Goal: Information Seeking & Learning: Learn about a topic

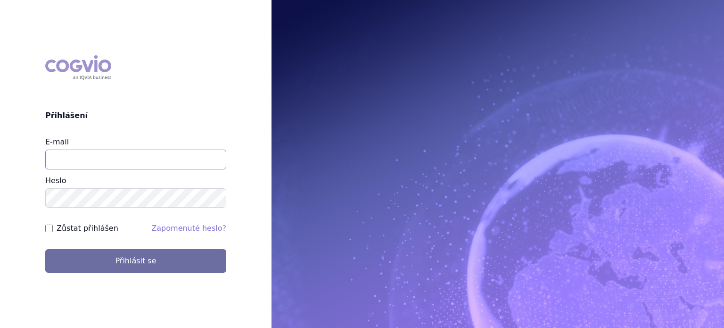
click at [89, 159] on input "E-mail" at bounding box center [135, 159] width 181 height 20
type input "lenka.pribylova@astrazeneca.com"
click at [45, 249] on button "Přihlásit se" at bounding box center [135, 261] width 181 height 24
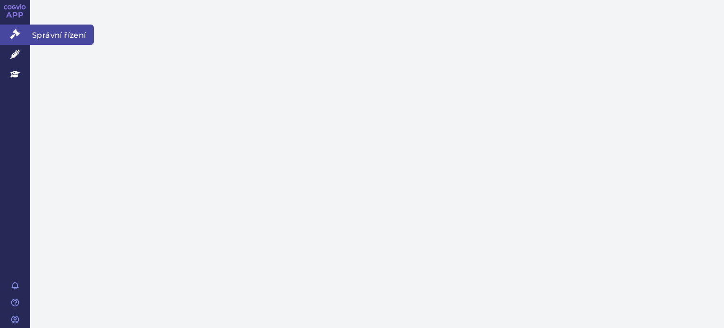
click at [14, 32] on icon at bounding box center [14, 33] width 9 height 9
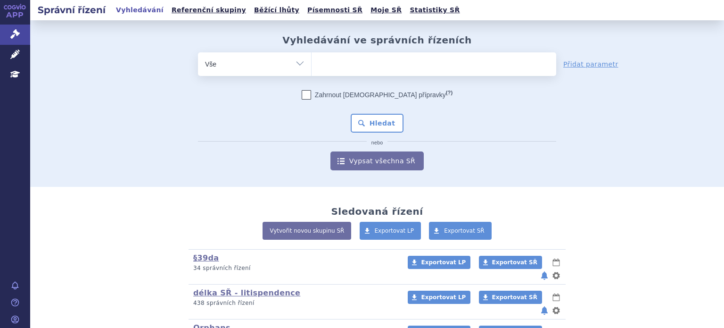
scroll to position [66, 0]
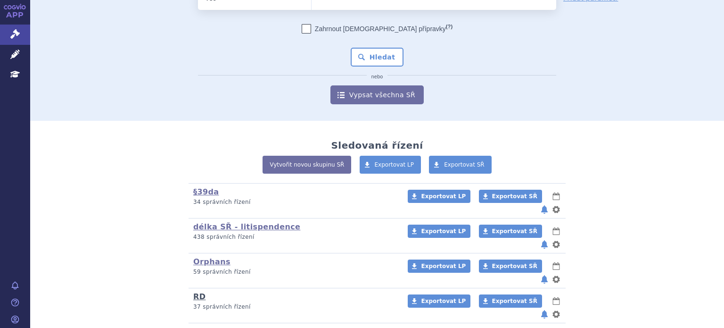
click at [193, 292] on link "RD" at bounding box center [199, 296] width 12 height 9
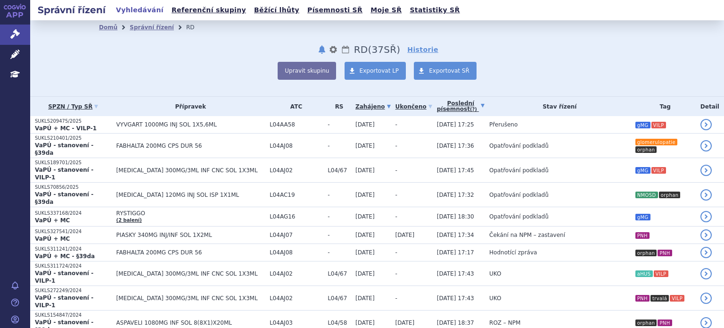
click at [437, 102] on link "Poslední písemnost (?)" at bounding box center [461, 106] width 48 height 19
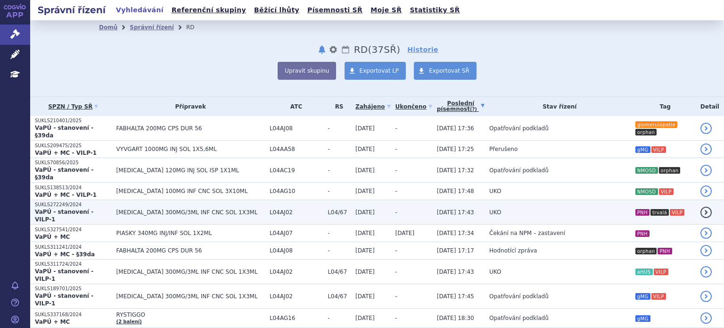
click at [437, 209] on span "[DATE] 17:43" at bounding box center [455, 212] width 37 height 7
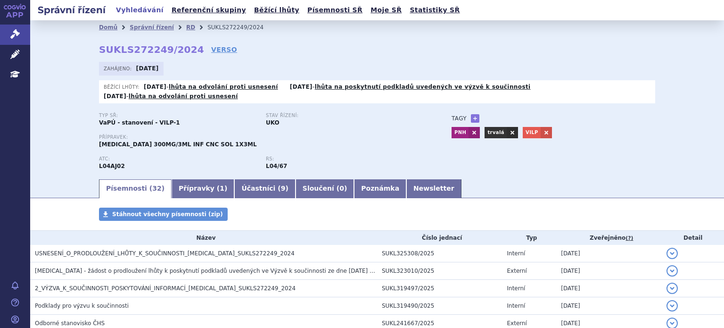
click at [350, 212] on div "Stáhnout všechny písemnosti (zip)" at bounding box center [377, 218] width 594 height 23
click at [211, 47] on link "VERSO" at bounding box center [224, 49] width 26 height 9
click at [211, 53] on link "VERSO" at bounding box center [224, 49] width 26 height 9
click at [186, 26] on link "RD" at bounding box center [190, 27] width 9 height 7
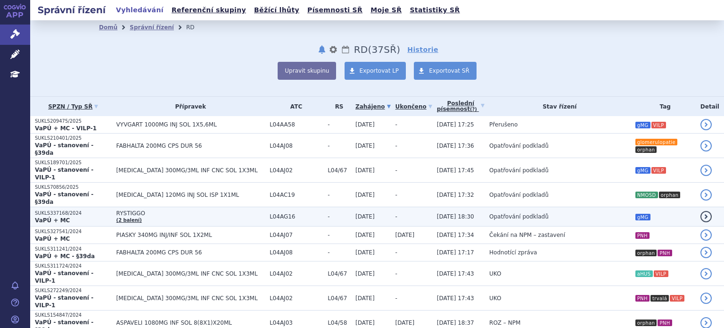
click at [328, 213] on span "-" at bounding box center [339, 216] width 23 height 7
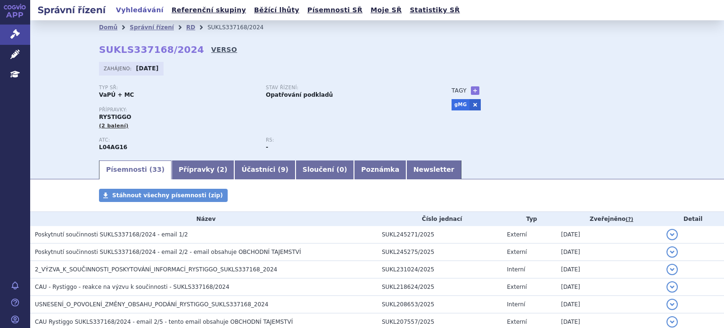
click at [211, 50] on link "VERSO" at bounding box center [224, 49] width 26 height 9
click at [179, 174] on link "Přípravky ( 2 )" at bounding box center [203, 169] width 63 height 19
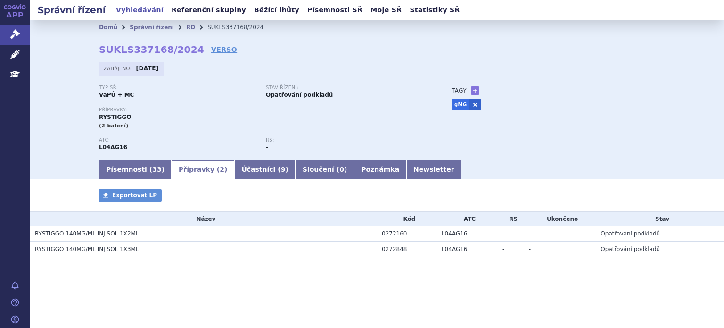
click at [91, 238] on h3 "RYSTIGGO 140MG/ML INJ SOL 1X2ML" at bounding box center [206, 233] width 342 height 9
click at [102, 234] on link "RYSTIGGO 140MG/ML INJ SOL 1X2ML" at bounding box center [87, 233] width 104 height 7
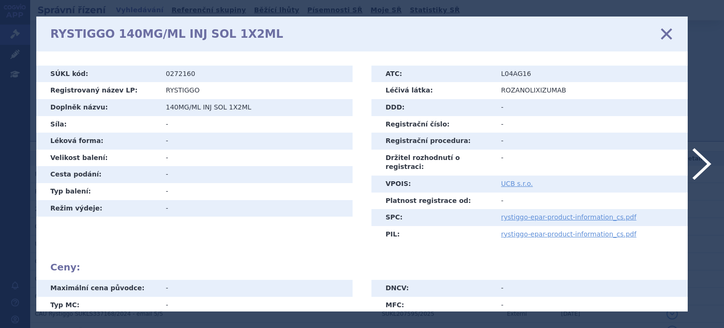
scroll to position [19, 0]
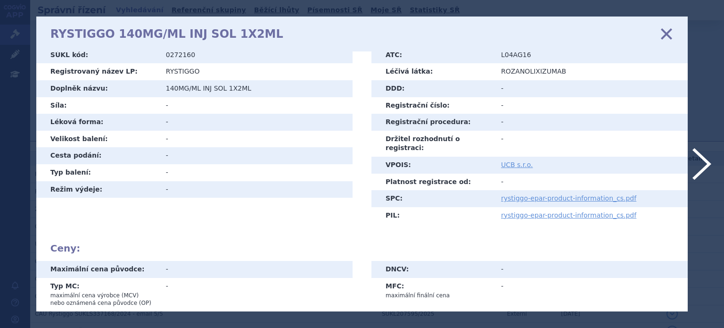
click at [665, 33] on icon at bounding box center [667, 34] width 20 height 20
